Goal: Communication & Community: Answer question/provide support

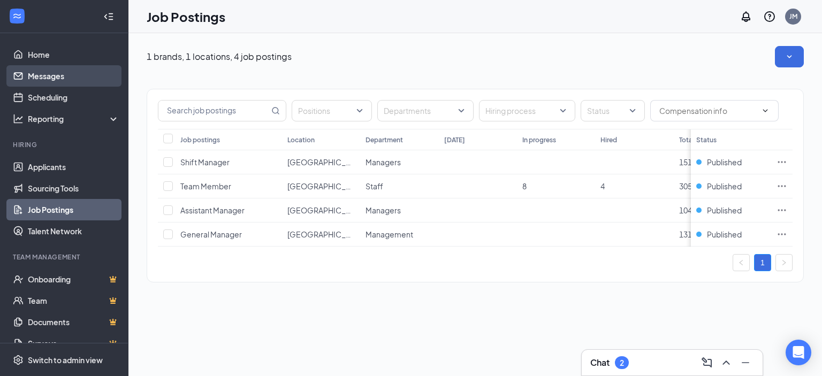
click at [49, 75] on link "Messages" at bounding box center [74, 75] width 92 height 21
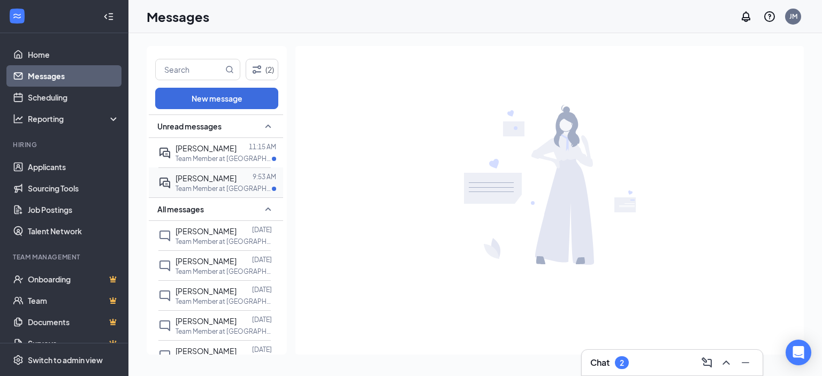
click at [192, 184] on p "Team Member at [GEOGRAPHIC_DATA]" at bounding box center [224, 188] width 96 height 9
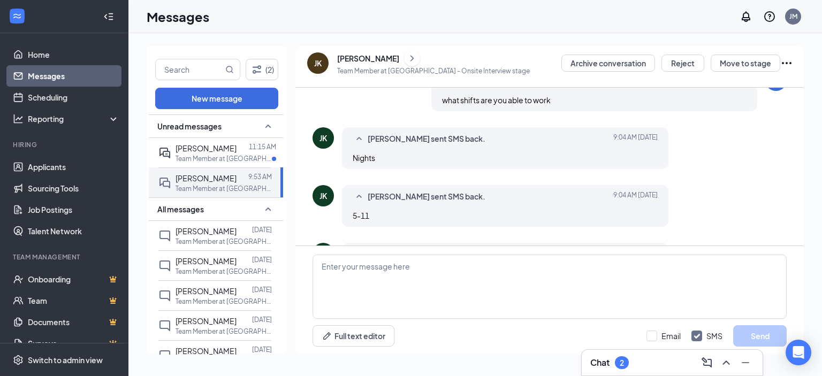
scroll to position [373, 0]
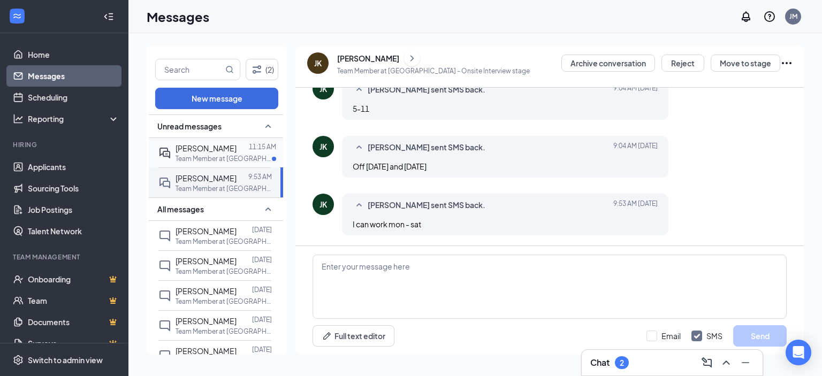
click at [191, 148] on span "[PERSON_NAME]" at bounding box center [206, 148] width 61 height 10
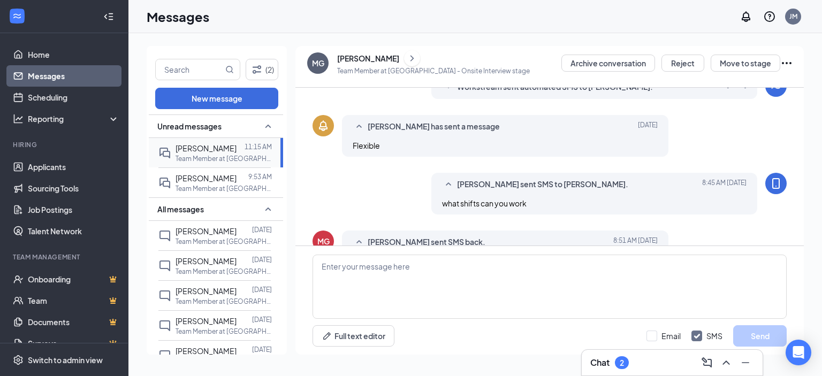
scroll to position [254, 0]
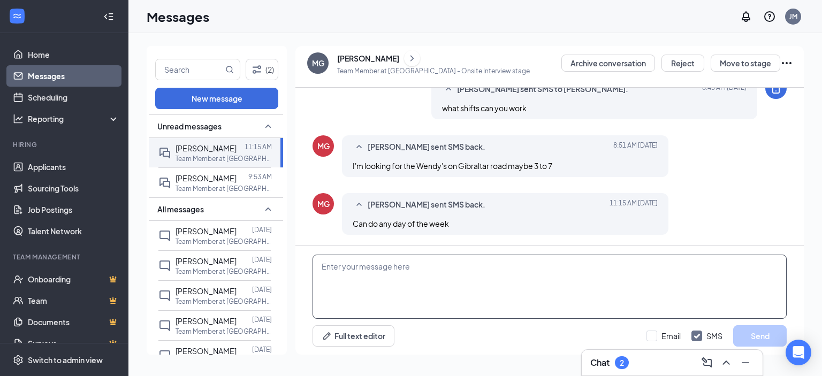
click at [440, 285] on textarea at bounding box center [550, 287] width 474 height 64
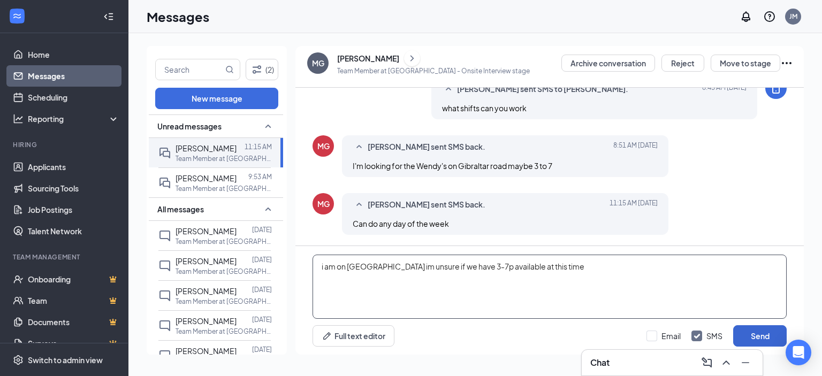
type textarea "i am on [GEOGRAPHIC_DATA] im unsure if we have 3-7p available at this time"
click at [766, 340] on button "Send" at bounding box center [761, 336] width 54 height 21
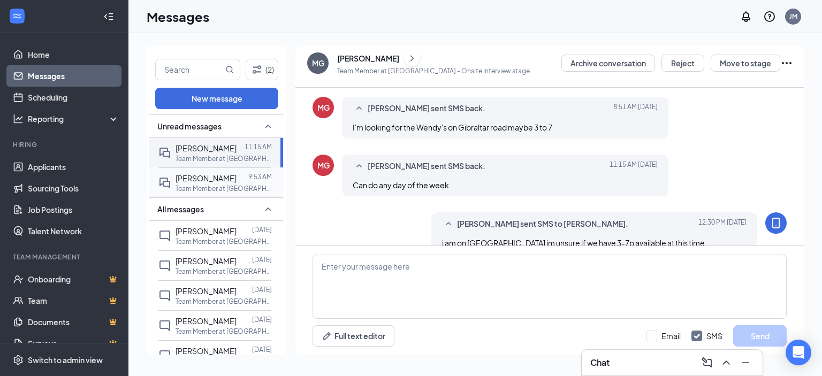
scroll to position [312, 0]
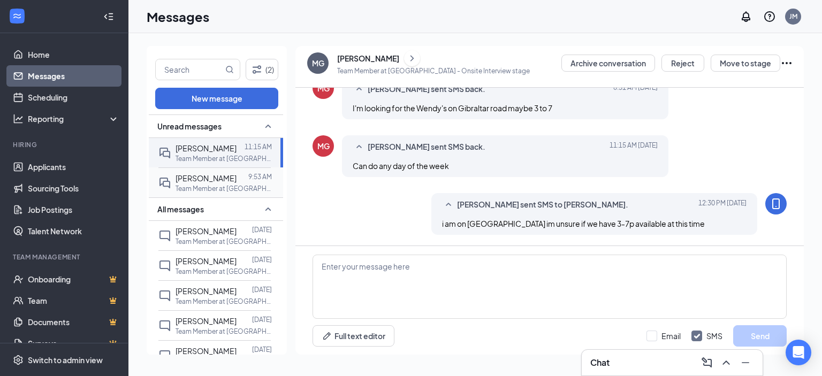
drag, startPoint x: 196, startPoint y: 178, endPoint x: 264, endPoint y: 172, distance: 68.8
click at [197, 178] on span "[PERSON_NAME]" at bounding box center [206, 178] width 61 height 10
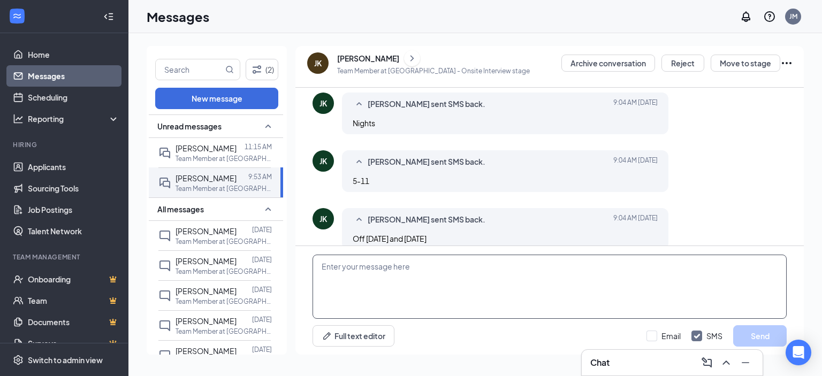
click at [445, 277] on textarea at bounding box center [550, 287] width 474 height 64
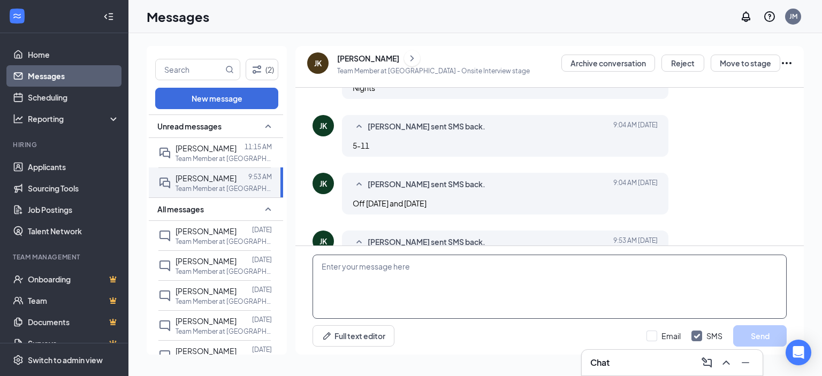
scroll to position [373, 0]
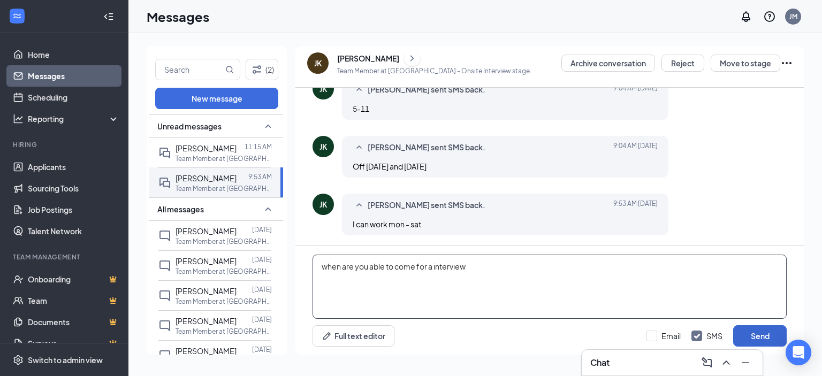
type textarea "when are you able to come for a interview"
click at [766, 337] on button "Send" at bounding box center [761, 336] width 54 height 21
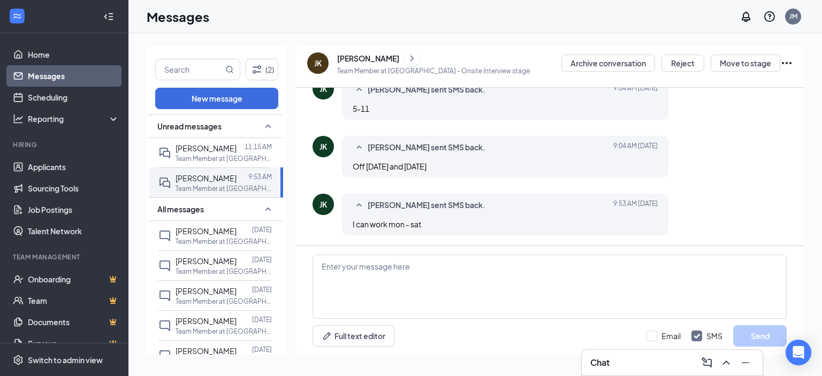
scroll to position [430, 0]
